Goal: Task Accomplishment & Management: Use online tool/utility

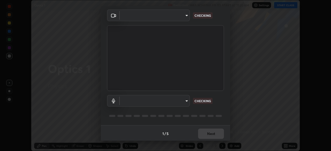
scroll to position [18, 0]
type input "05730faa116fe893cb3bfff37bc48e03cda79a540a9a2906e08a5a6a13fc8772"
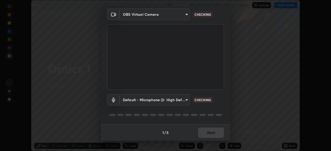
click at [184, 100] on body "Erase all Optics 1 Recording WAS SCHEDULED TO START AT 11:20 AM Settings START …" at bounding box center [165, 75] width 331 height 151
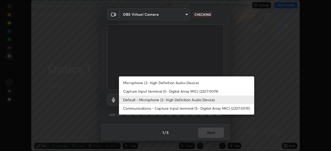
click at [189, 83] on li "Microphone (2- High Definition Audio Device)" at bounding box center [186, 83] width 135 height 9
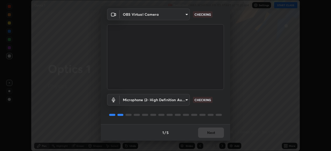
click at [184, 100] on body "Erase all Optics 1 Recording WAS SCHEDULED TO START AT 11:20 AM Settings START …" at bounding box center [165, 75] width 331 height 151
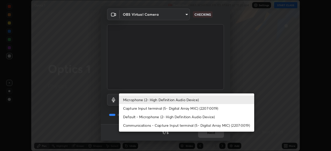
click at [183, 116] on li "Default - Microphone (2- High Definition Audio Device)" at bounding box center [186, 117] width 135 height 9
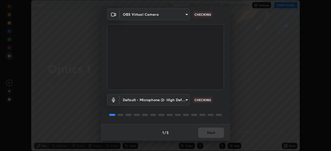
type input "default"
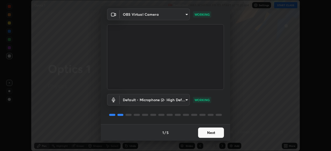
click at [213, 132] on button "Next" at bounding box center [211, 133] width 26 height 10
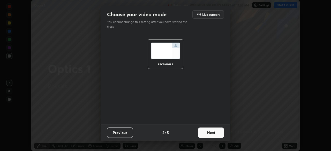
click at [214, 135] on button "Next" at bounding box center [211, 133] width 26 height 10
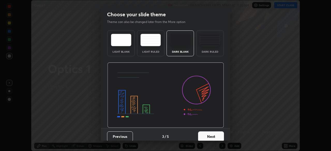
click at [217, 136] on button "Next" at bounding box center [211, 137] width 26 height 10
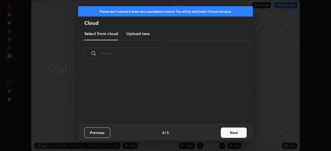
click at [232, 132] on button "Next" at bounding box center [234, 133] width 26 height 10
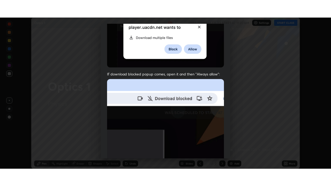
scroll to position [124, 0]
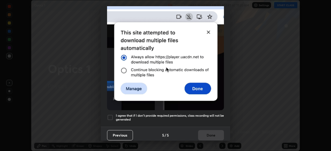
click at [201, 114] on h5 "I agree that if I don't provide required permissions, class recording will not …" at bounding box center [170, 118] width 108 height 8
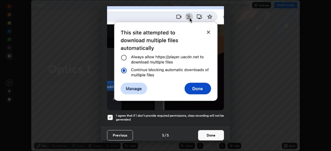
click at [206, 131] on button "Done" at bounding box center [211, 136] width 26 height 10
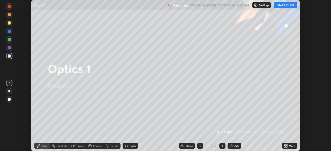
click at [282, 5] on button "START CLASS" at bounding box center [285, 5] width 23 height 6
click at [284, 145] on icon at bounding box center [286, 146] width 4 height 4
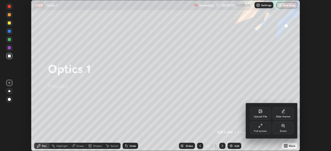
click at [262, 129] on div "Full screen" at bounding box center [260, 128] width 21 height 12
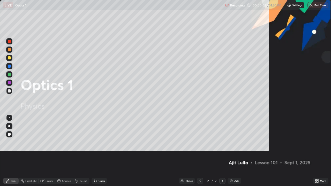
scroll to position [186, 331]
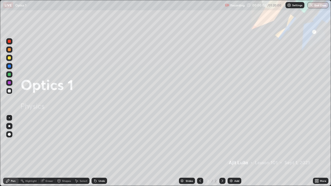
click at [236, 151] on div "Add" at bounding box center [237, 181] width 5 height 3
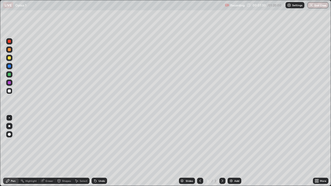
click at [11, 57] on div at bounding box center [9, 57] width 3 height 3
click at [10, 91] on div at bounding box center [9, 91] width 3 height 3
click at [99, 151] on div "Undo" at bounding box center [102, 181] width 6 height 3
click at [235, 151] on div "Add" at bounding box center [237, 181] width 5 height 3
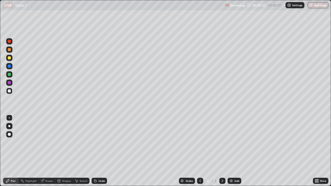
click at [9, 58] on div at bounding box center [9, 57] width 3 height 3
click at [11, 94] on div at bounding box center [9, 91] width 6 height 6
click at [46, 151] on div "Eraser" at bounding box center [50, 181] width 8 height 3
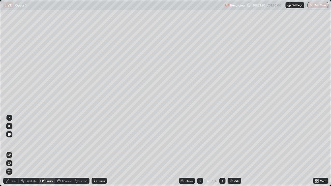
click at [11, 151] on div "Pen" at bounding box center [13, 181] width 5 height 3
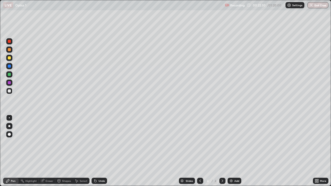
click at [10, 75] on div at bounding box center [9, 74] width 3 height 3
click at [235, 151] on div "Add" at bounding box center [237, 181] width 5 height 3
click at [12, 92] on div at bounding box center [9, 91] width 6 height 6
click at [11, 59] on div at bounding box center [9, 58] width 6 height 6
click at [11, 93] on div at bounding box center [9, 91] width 6 height 6
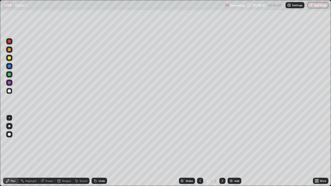
click at [103, 151] on div "Undo" at bounding box center [102, 181] width 6 height 3
click at [230, 151] on img at bounding box center [231, 181] width 4 height 4
click at [10, 58] on div at bounding box center [9, 57] width 3 height 3
click at [236, 151] on div "Add" at bounding box center [237, 181] width 5 height 3
click at [11, 92] on div at bounding box center [9, 91] width 6 height 6
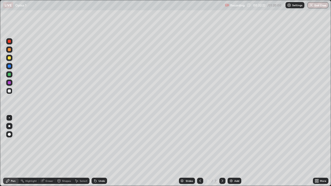
click at [47, 151] on div "Eraser" at bounding box center [50, 181] width 8 height 3
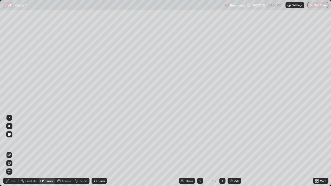
click at [10, 151] on icon at bounding box center [9, 164] width 4 height 4
click at [12, 151] on div "Pen" at bounding box center [11, 181] width 16 height 6
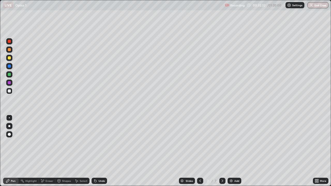
click at [10, 75] on div at bounding box center [9, 74] width 3 height 3
click at [50, 151] on div "Eraser" at bounding box center [50, 181] width 8 height 3
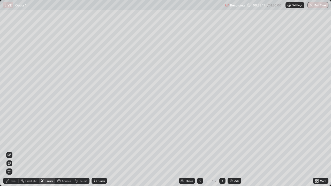
click at [9, 151] on span "Erase all" at bounding box center [9, 171] width 6 height 3
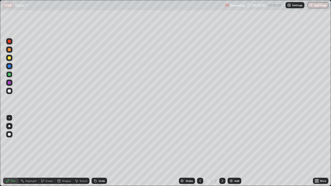
click at [13, 151] on div "Pen" at bounding box center [13, 181] width 5 height 3
click at [11, 92] on div at bounding box center [9, 91] width 6 height 6
click at [12, 60] on div at bounding box center [9, 58] width 6 height 8
click at [101, 151] on div "Undo" at bounding box center [102, 181] width 6 height 3
click at [102, 151] on div "Undo" at bounding box center [102, 181] width 6 height 3
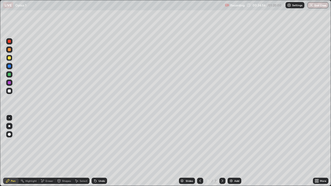
click at [101, 151] on div "Undo" at bounding box center [102, 181] width 6 height 3
click at [100, 151] on div "Undo" at bounding box center [102, 181] width 6 height 3
click at [102, 151] on div "Undo" at bounding box center [100, 181] width 16 height 6
click at [102, 151] on div "Undo" at bounding box center [102, 181] width 6 height 3
click at [101, 151] on div "Undo" at bounding box center [102, 181] width 6 height 3
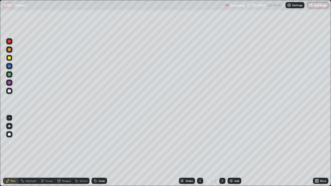
click at [99, 151] on div "Undo" at bounding box center [102, 181] width 6 height 3
click at [98, 151] on div "Undo" at bounding box center [100, 181] width 16 height 6
click at [234, 151] on div "Add" at bounding box center [235, 181] width 14 height 6
click at [12, 94] on div at bounding box center [9, 91] width 6 height 8
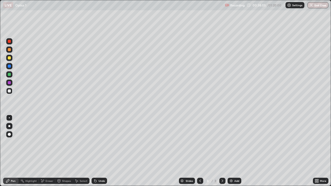
click at [10, 66] on div at bounding box center [9, 66] width 3 height 3
click at [48, 151] on div "Eraser" at bounding box center [50, 181] width 8 height 3
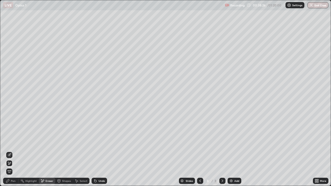
click at [12, 151] on div "Pen" at bounding box center [11, 181] width 16 height 6
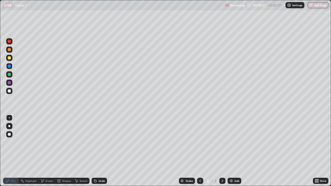
click at [99, 151] on div "Undo" at bounding box center [102, 181] width 6 height 3
click at [99, 151] on div "Undo" at bounding box center [100, 181] width 16 height 6
click at [100, 151] on div "Undo" at bounding box center [100, 181] width 16 height 6
click at [101, 151] on div "Undo" at bounding box center [102, 181] width 6 height 3
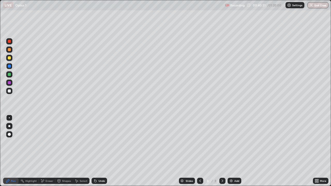
click at [235, 151] on div "Add" at bounding box center [237, 181] width 5 height 3
click at [96, 151] on icon at bounding box center [95, 181] width 4 height 4
click at [11, 91] on div at bounding box center [9, 91] width 6 height 6
click at [237, 151] on div "Add" at bounding box center [237, 181] width 5 height 3
click at [240, 151] on div "Add" at bounding box center [235, 181] width 14 height 6
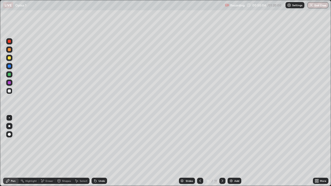
click at [10, 58] on div at bounding box center [9, 57] width 3 height 3
click at [10, 92] on div at bounding box center [9, 91] width 3 height 3
click at [235, 151] on div "Add" at bounding box center [237, 181] width 5 height 3
click at [200, 151] on icon at bounding box center [200, 181] width 4 height 4
click at [223, 151] on icon at bounding box center [223, 181] width 2 height 3
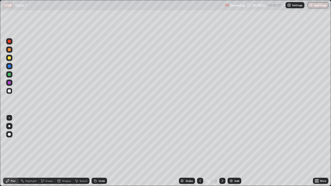
click at [201, 151] on icon at bounding box center [200, 181] width 4 height 4
click at [222, 151] on icon at bounding box center [223, 181] width 4 height 4
click at [235, 151] on div "Add" at bounding box center [235, 181] width 14 height 6
click at [200, 151] on icon at bounding box center [200, 181] width 4 height 4
click at [202, 151] on div at bounding box center [200, 181] width 6 height 6
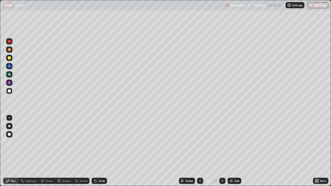
click at [222, 151] on icon at bounding box center [223, 181] width 4 height 4
click at [12, 59] on div at bounding box center [9, 58] width 6 height 6
click at [106, 151] on div "Undo" at bounding box center [100, 181] width 16 height 6
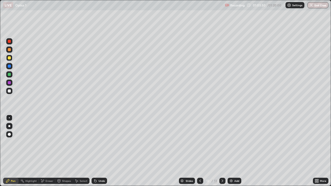
click at [105, 151] on div "Undo" at bounding box center [100, 181] width 16 height 6
click at [104, 151] on div "Undo" at bounding box center [102, 181] width 6 height 3
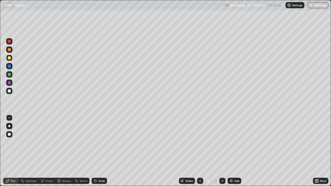
click at [105, 151] on div "Undo" at bounding box center [100, 181] width 16 height 6
click at [104, 151] on div "Undo" at bounding box center [102, 181] width 6 height 3
click at [232, 151] on img at bounding box center [231, 181] width 4 height 4
click at [11, 93] on div at bounding box center [9, 91] width 6 height 6
click at [14, 14] on div "Erase all" at bounding box center [9, 93] width 12 height 166
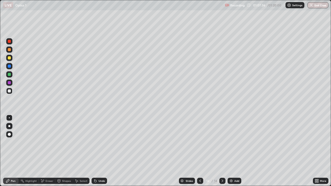
click at [11, 59] on div at bounding box center [9, 58] width 6 height 6
click at [315, 6] on button "End Class" at bounding box center [318, 5] width 20 height 6
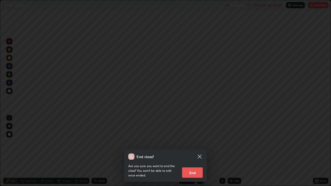
click at [199, 151] on button "End" at bounding box center [192, 173] width 21 height 10
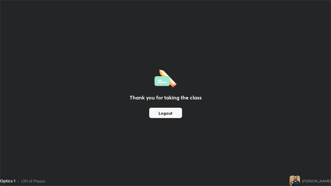
click at [174, 113] on button "Logout" at bounding box center [165, 113] width 33 height 10
